Goal: Transaction & Acquisition: Book appointment/travel/reservation

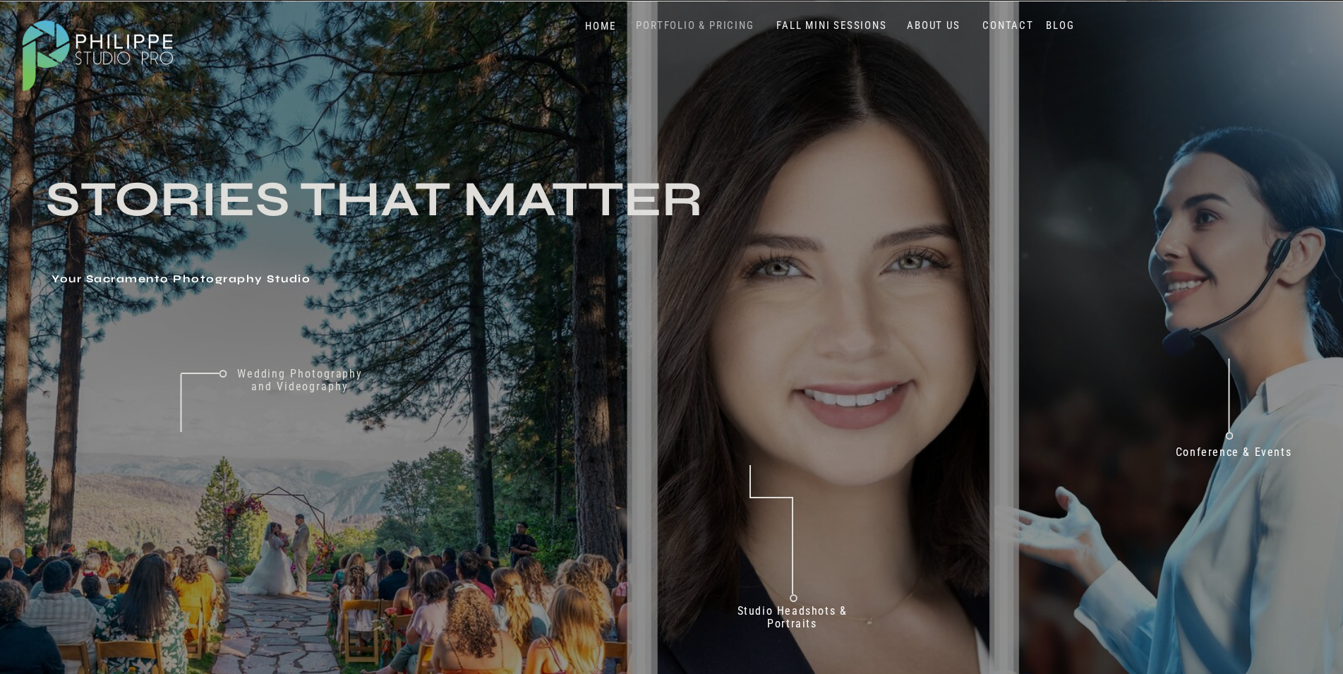
click at [728, 25] on nav "PORTFOLIO & PRICING" at bounding box center [695, 25] width 129 height 13
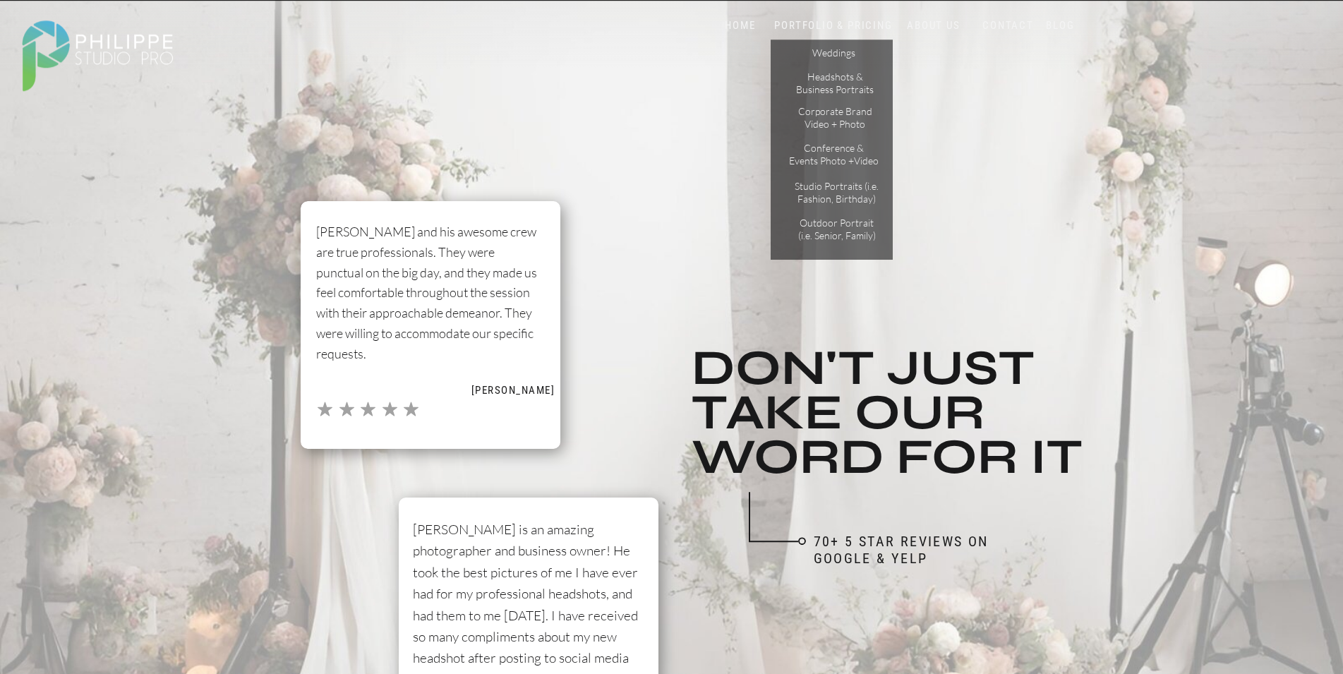
scroll to position [1448, 0]
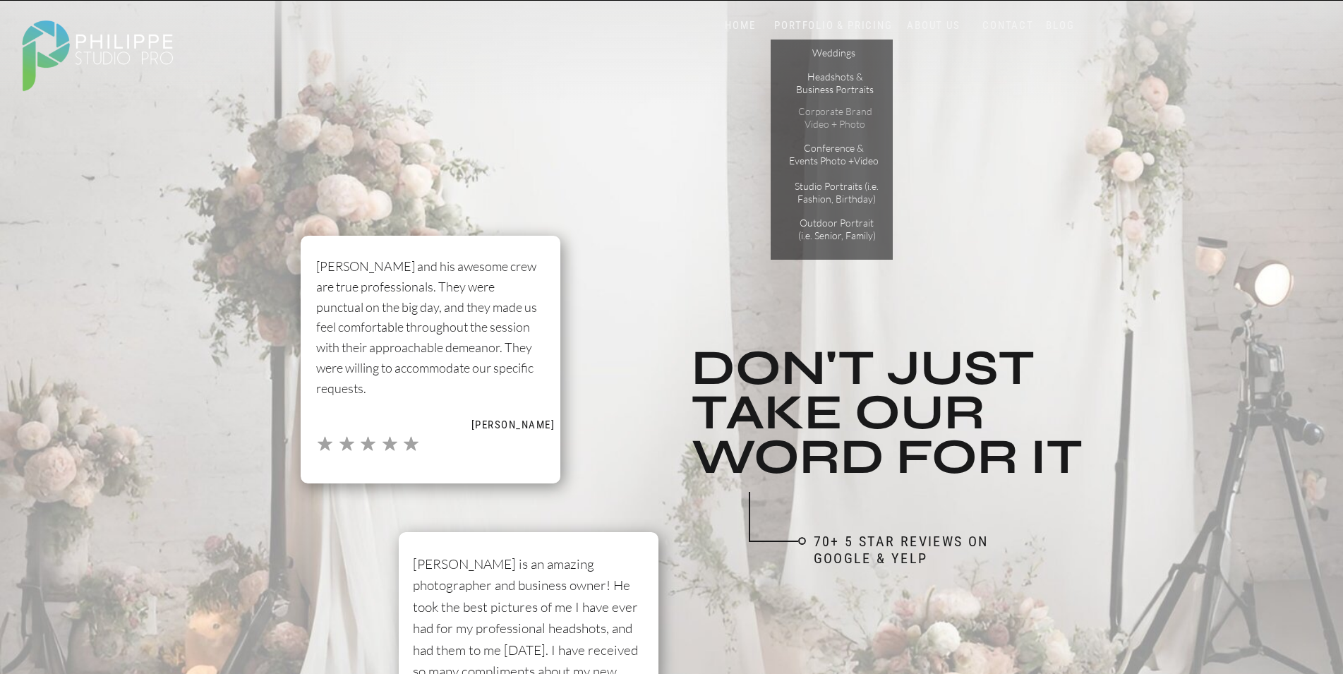
click at [860, 111] on p "Corporate Brand Video + Photo" at bounding box center [836, 117] width 80 height 25
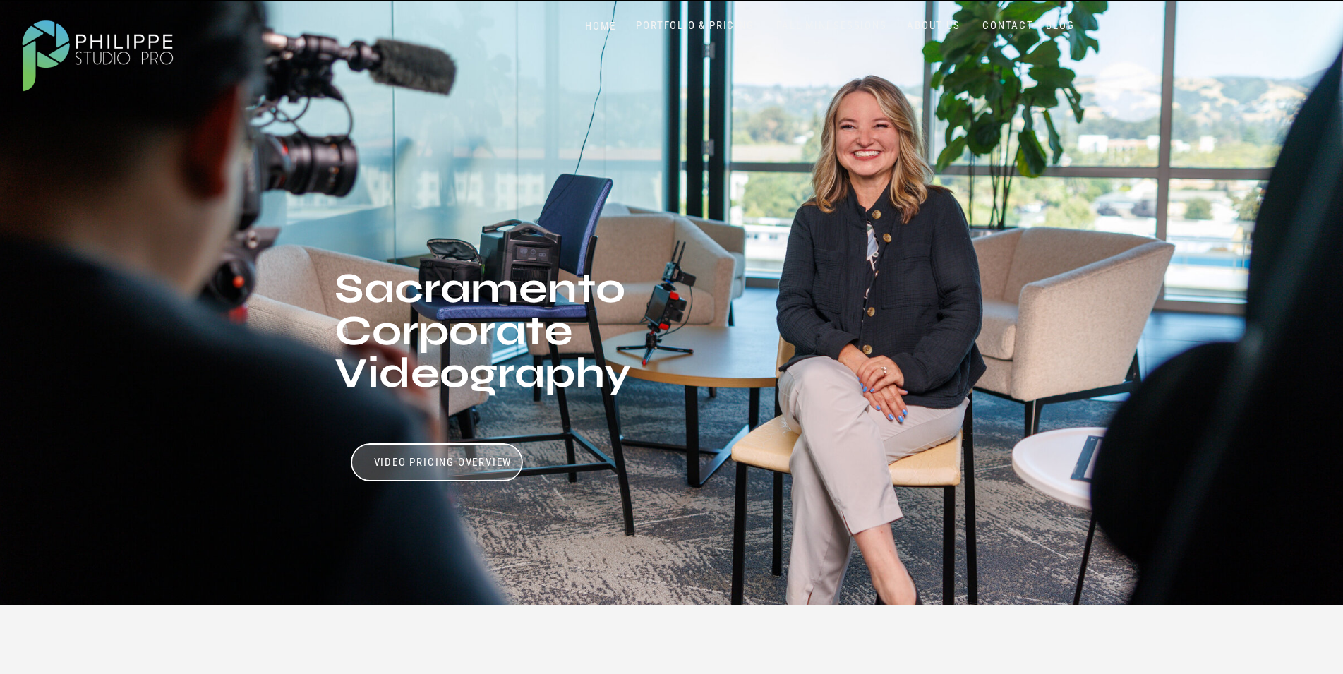
click at [822, 22] on nav "FALL MINI SESSIONS" at bounding box center [832, 25] width 117 height 13
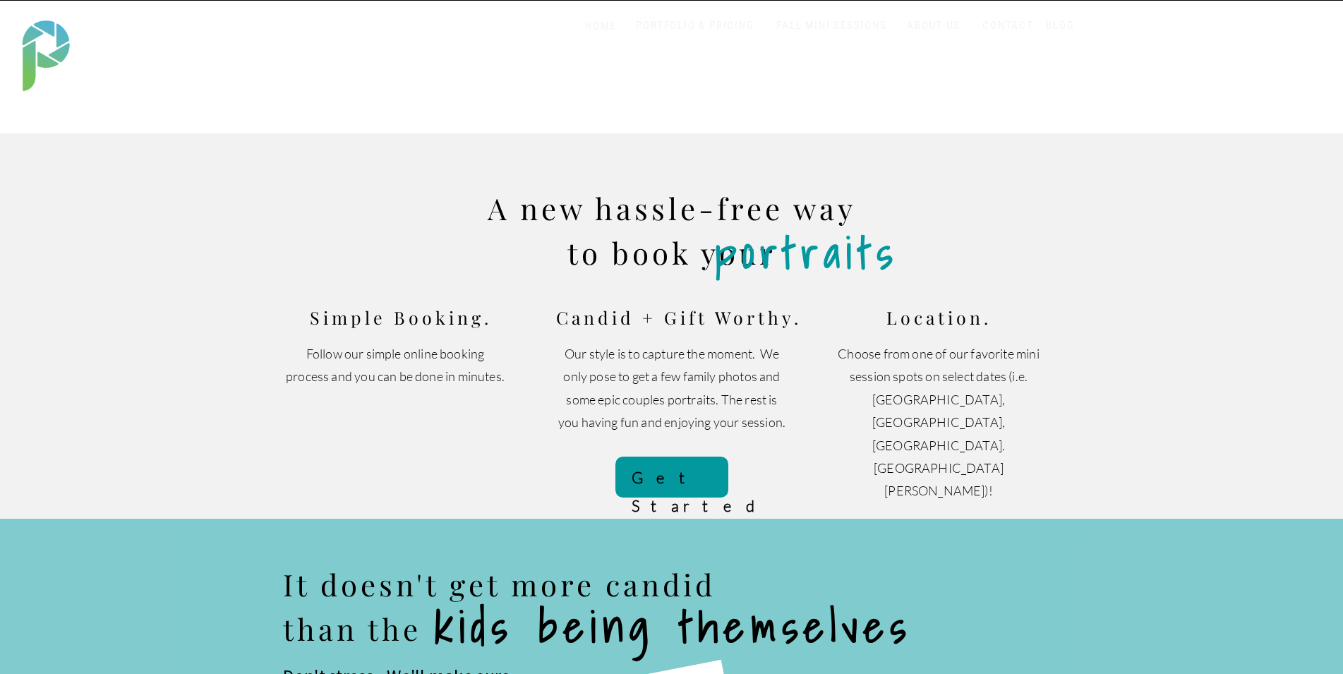
scroll to position [792, 0]
